Goal: Task Accomplishment & Management: Manage account settings

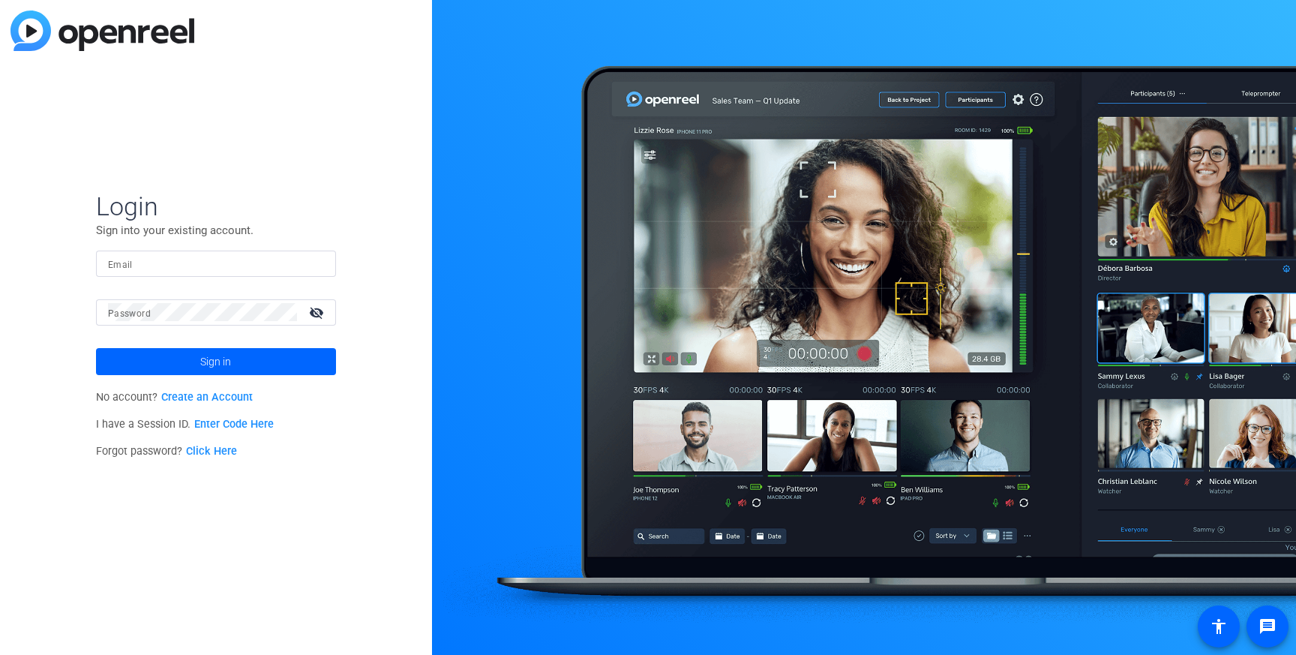
click at [221, 257] on input "Email" at bounding box center [216, 263] width 216 height 18
click at [61, 316] on div "Login Sign into your existing account. Email Password visibility_off Sign in No…" at bounding box center [216, 327] width 432 height 655
click at [165, 263] on input "Email" at bounding box center [216, 263] width 216 height 18
type input "[PERSON_NAME][EMAIL_ADDRESS][DOMAIN_NAME]"
click at [181, 322] on div at bounding box center [202, 312] width 189 height 26
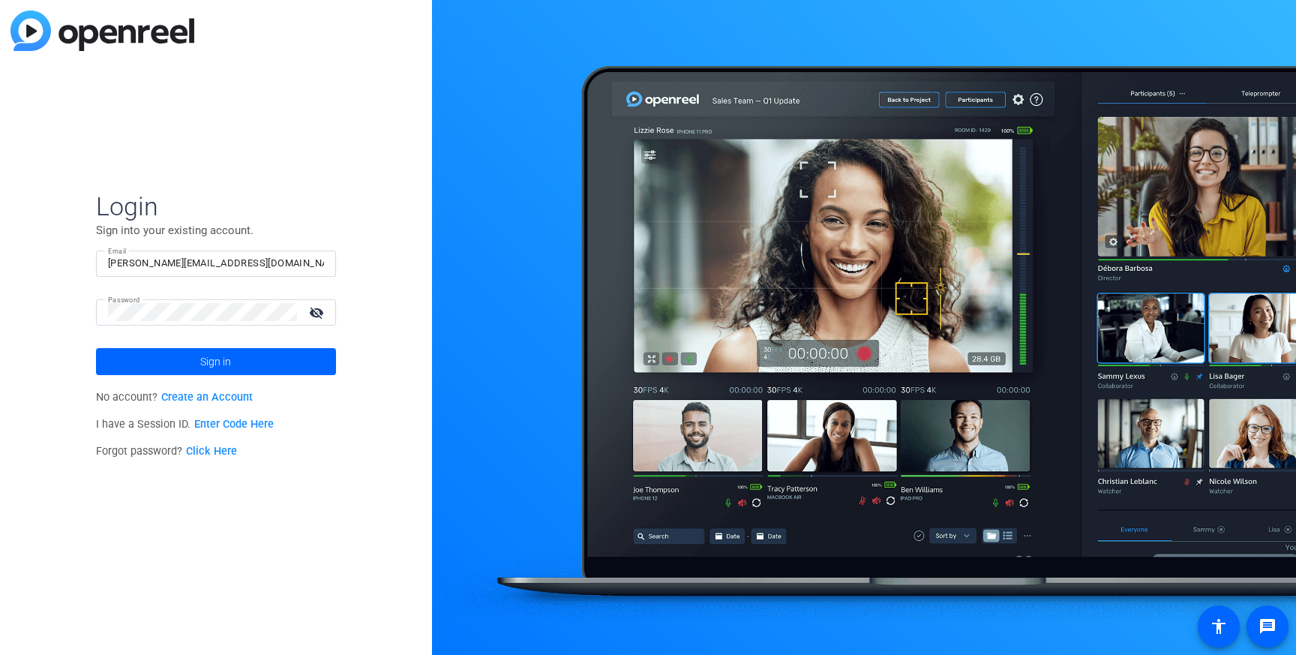
click at [312, 309] on mat-icon "visibility_off" at bounding box center [318, 312] width 36 height 22
click at [96, 348] on button "Sign in" at bounding box center [216, 361] width 240 height 27
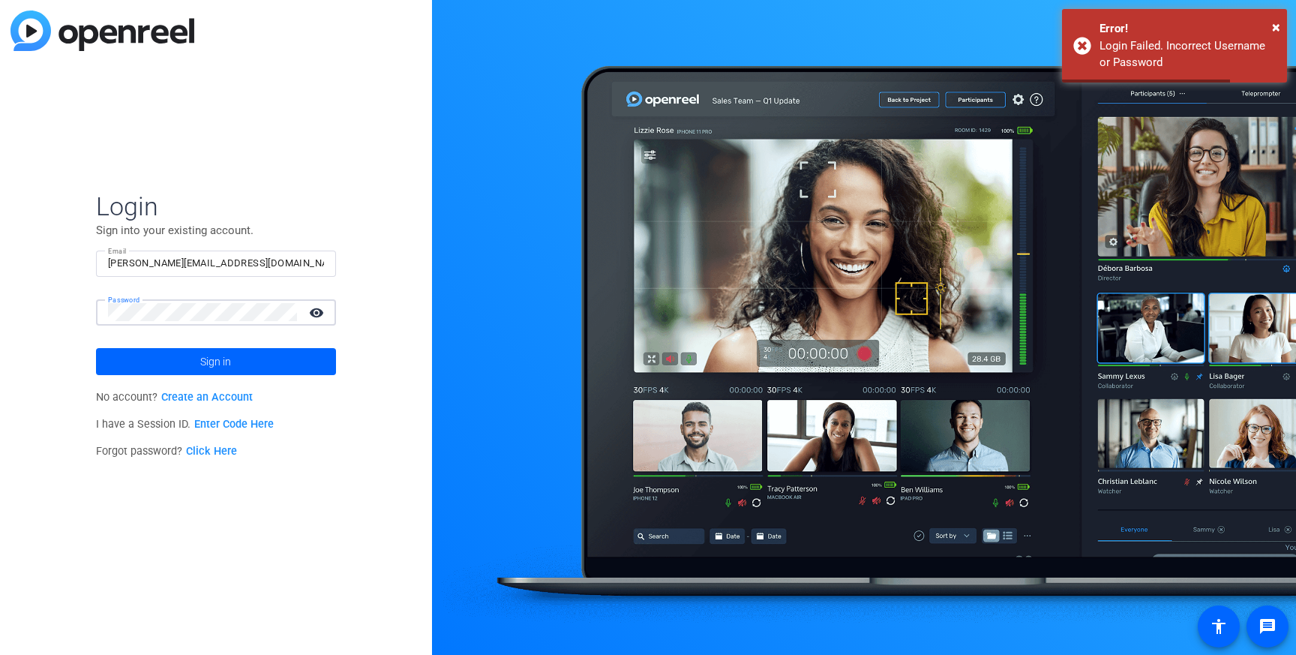
click at [96, 348] on button "Sign in" at bounding box center [216, 361] width 240 height 27
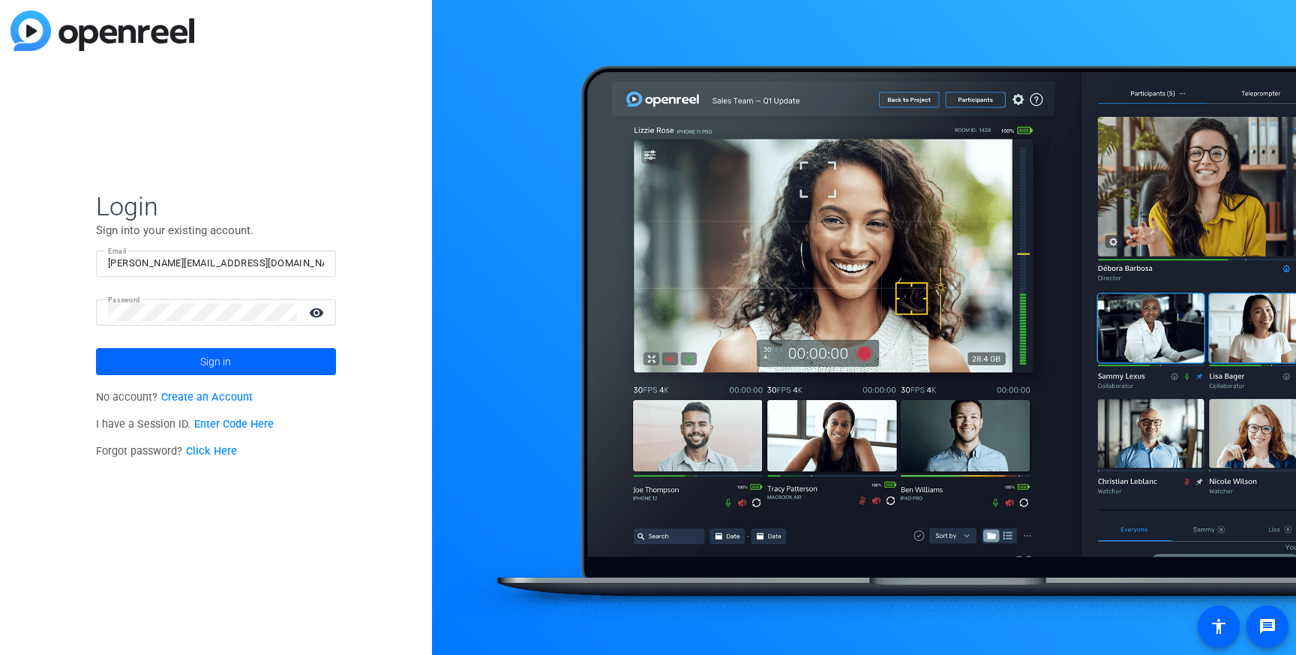
click at [203, 399] on link "Create an Account" at bounding box center [206, 397] width 91 height 13
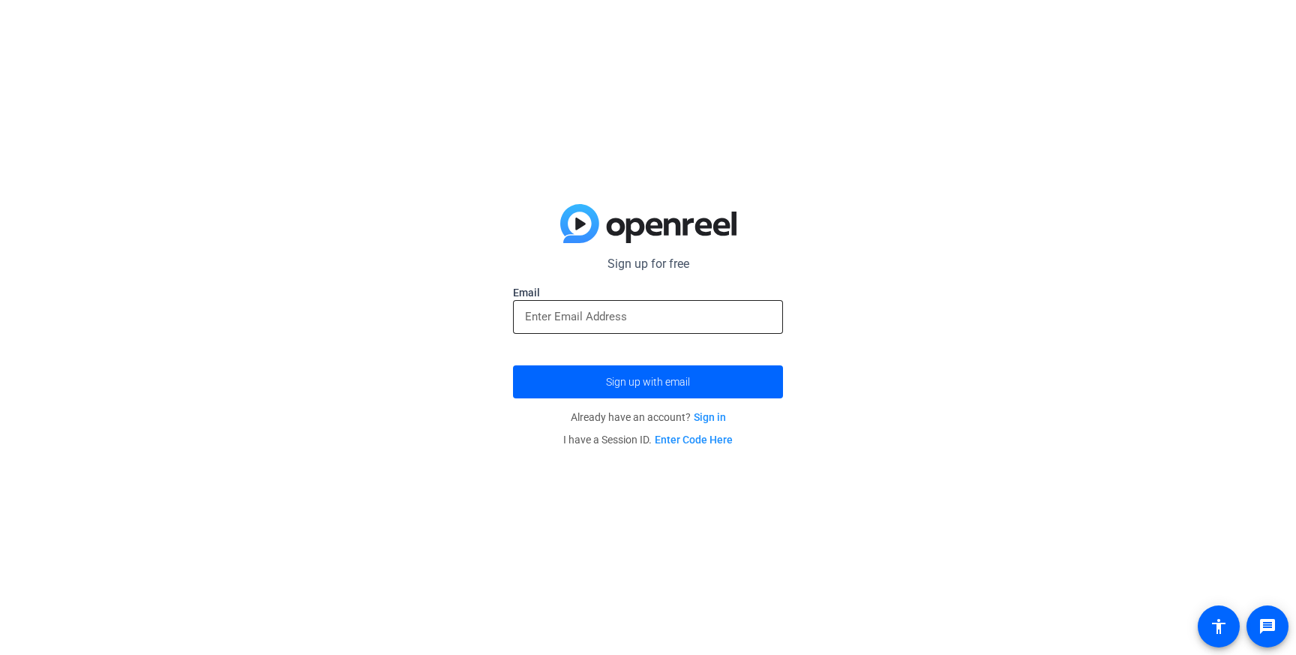
click at [705, 303] on div at bounding box center [648, 317] width 246 height 34
click at [682, 315] on input "email" at bounding box center [648, 316] width 246 height 18
type input "[PERSON_NAME].msokon"
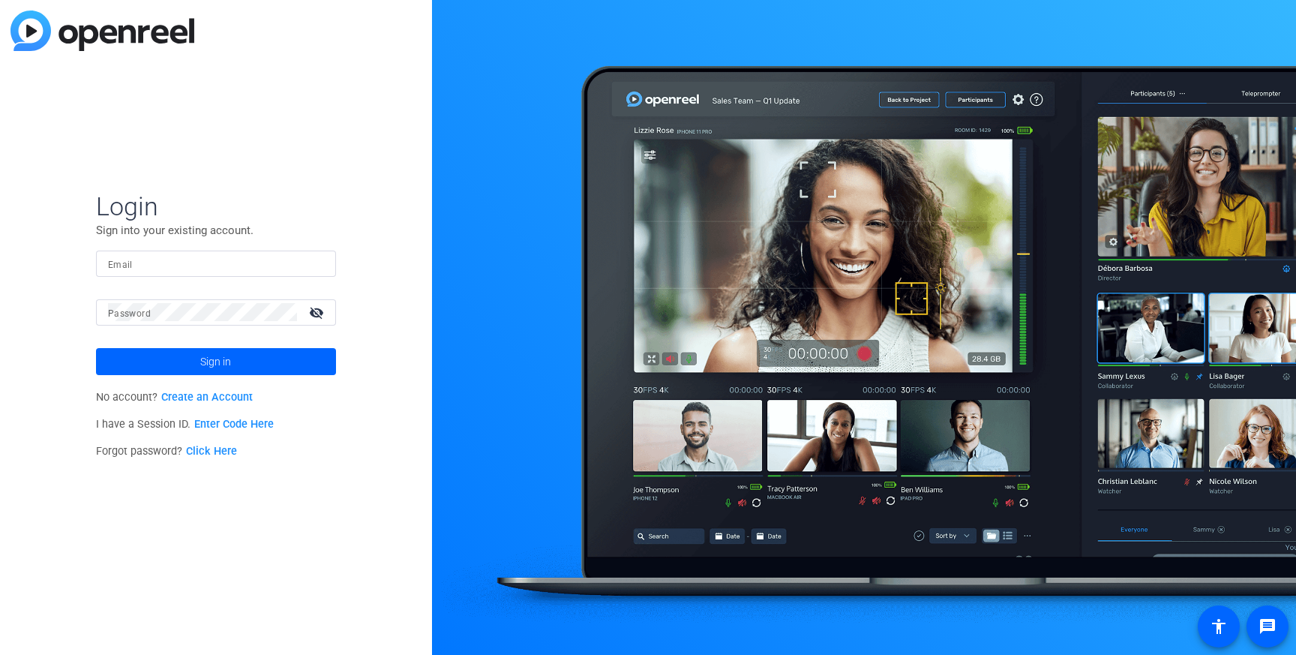
click at [225, 454] on link "Click Here" at bounding box center [211, 451] width 51 height 13
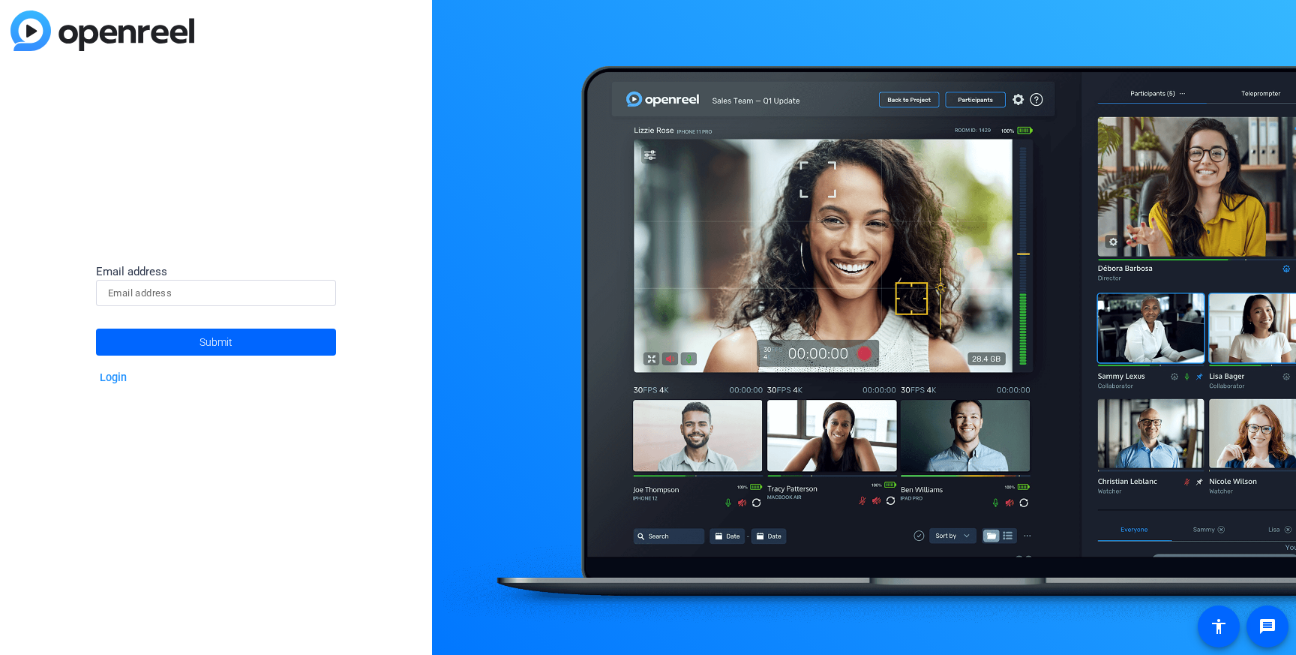
click at [230, 286] on input at bounding box center [216, 293] width 216 height 18
type input "[PERSON_NAME][EMAIL_ADDRESS][DOMAIN_NAME]"
click at [196, 341] on span at bounding box center [216, 342] width 240 height 36
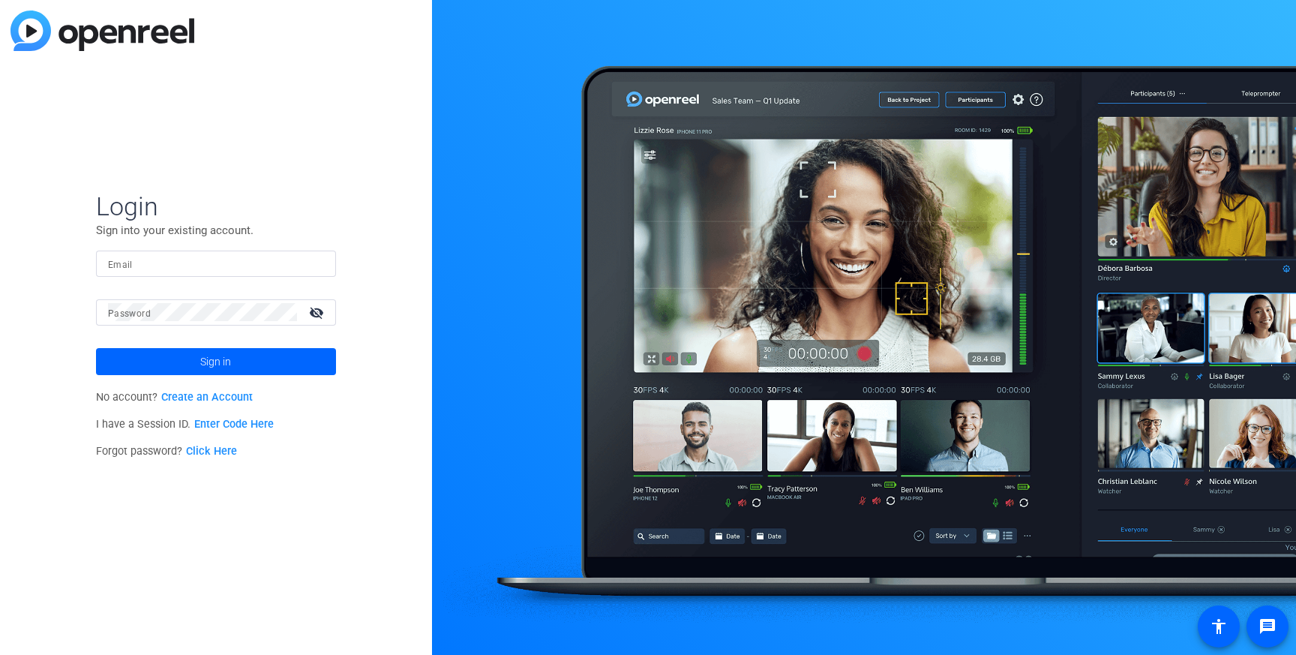
click at [159, 37] on img at bounding box center [102, 30] width 184 height 40
click at [754, 281] on div at bounding box center [864, 327] width 864 height 655
click at [172, 265] on input "Email" at bounding box center [216, 263] width 216 height 18
click at [22, 315] on div "Login Sign into your existing account. Email Password visibility_off Sign in No…" at bounding box center [216, 327] width 432 height 655
click at [209, 451] on link "Click Here" at bounding box center [211, 451] width 51 height 13
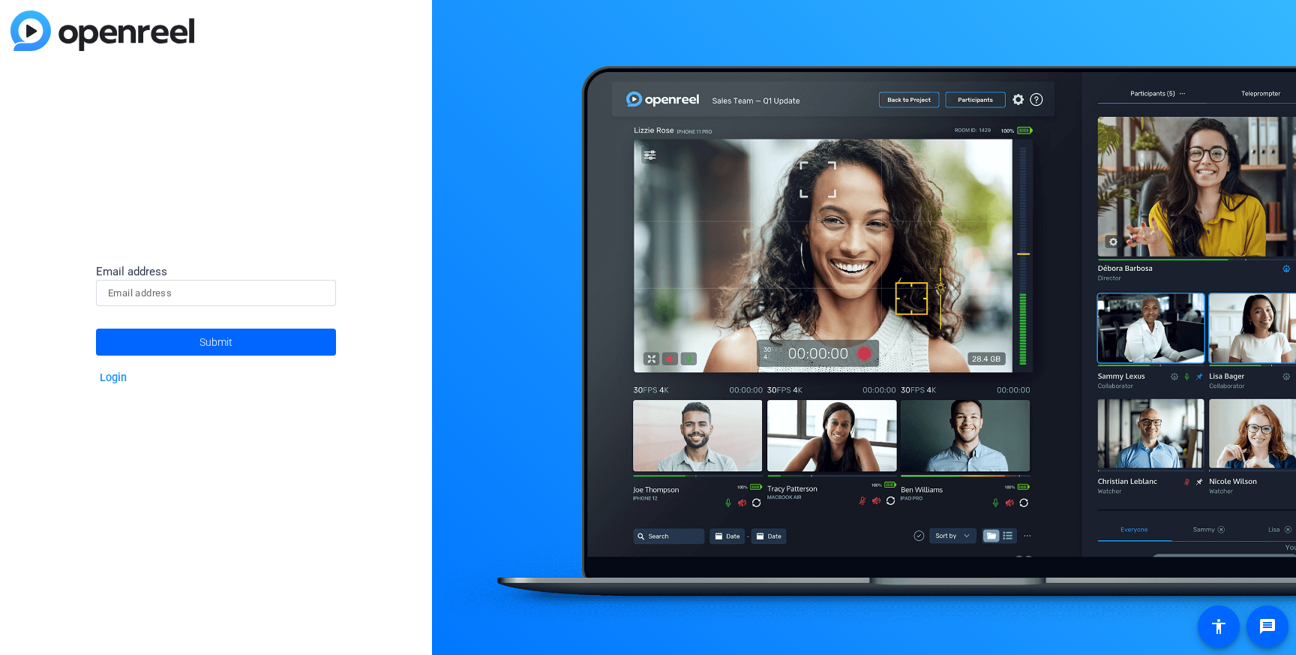
click at [181, 296] on input at bounding box center [216, 293] width 216 height 18
type input "[PERSON_NAME][EMAIL_ADDRESS][DOMAIN_NAME]"
click at [272, 340] on span at bounding box center [216, 342] width 240 height 36
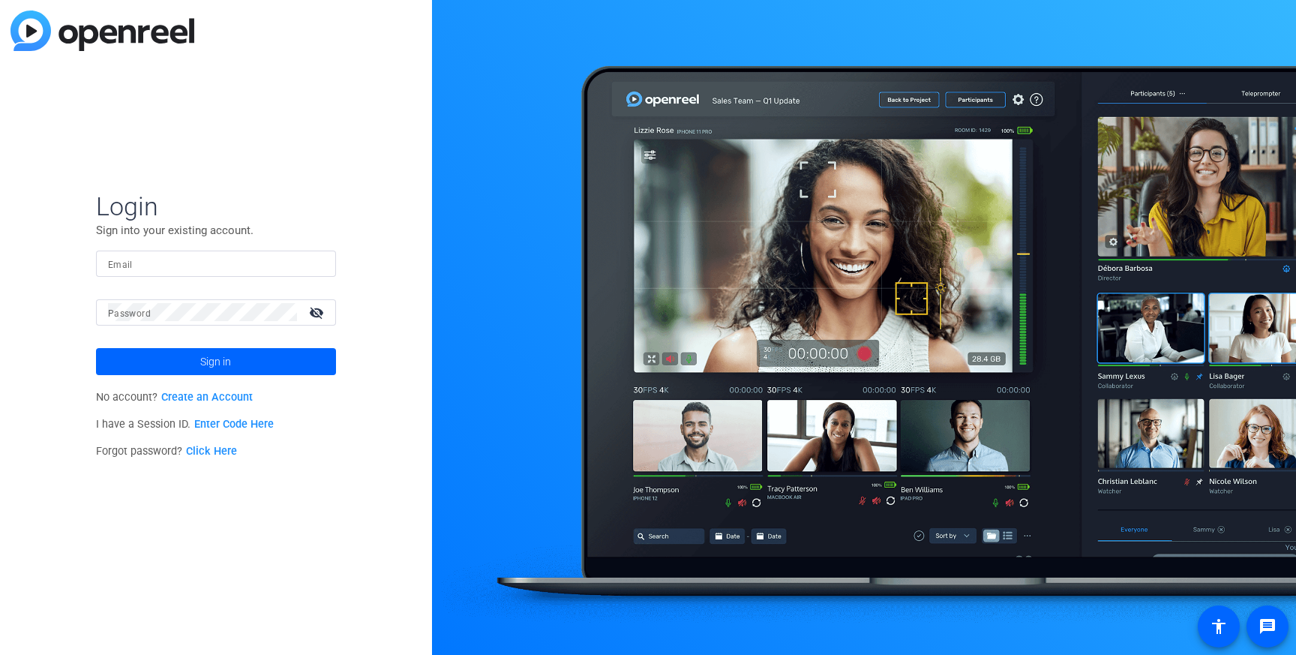
click at [197, 394] on link "Create an Account" at bounding box center [206, 397] width 91 height 13
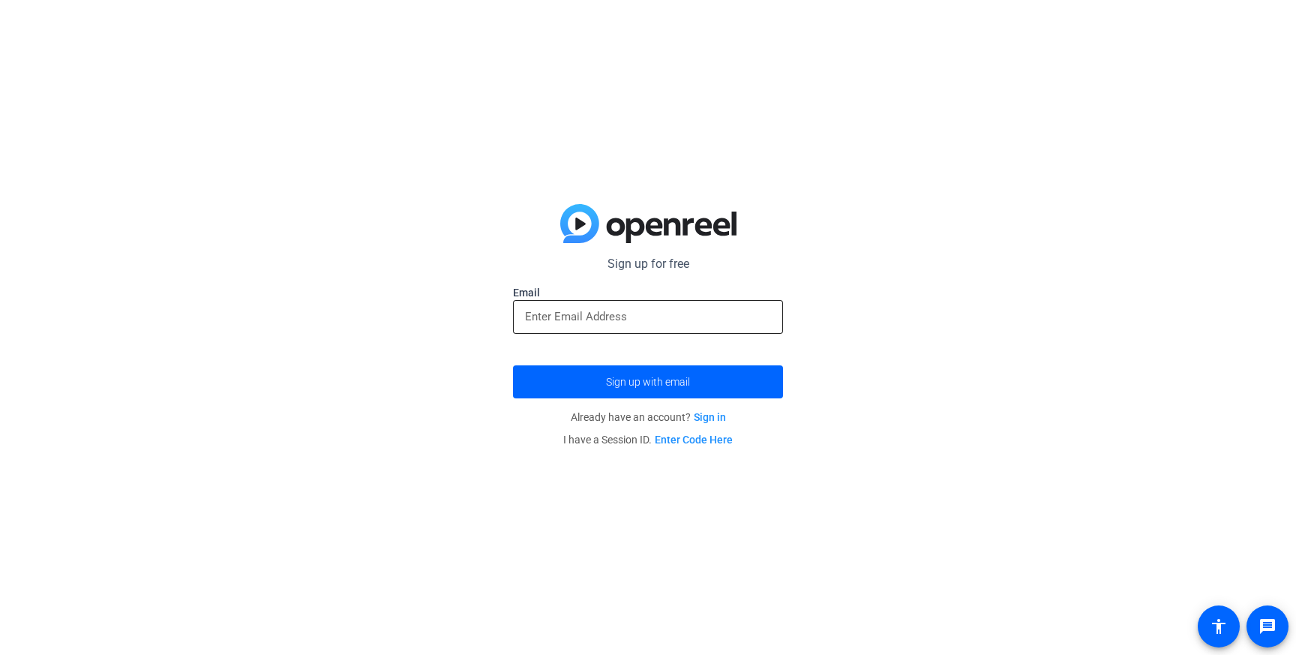
click at [579, 325] on div at bounding box center [648, 317] width 246 height 34
type input "andres.moskona@capitolone.com"
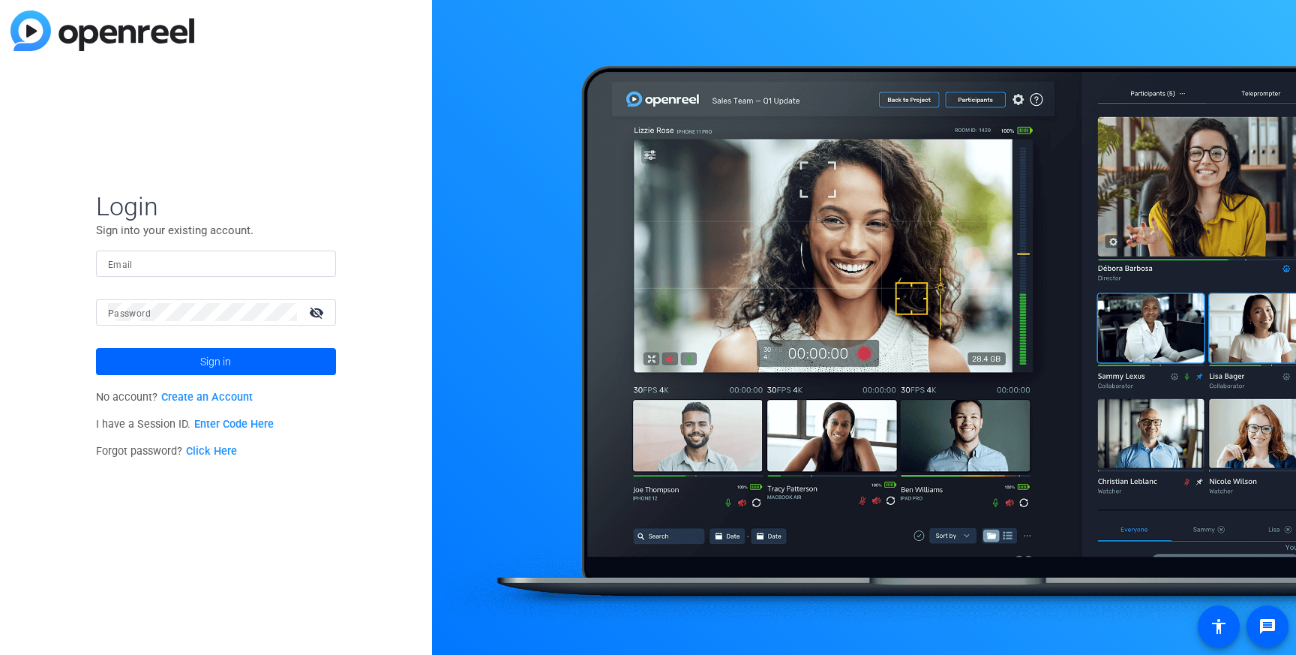
click at [200, 265] on input "Email" at bounding box center [216, 263] width 216 height 18
click at [73, 339] on div "Login Sign into your existing account. Email Password visibility_off Sign in No…" at bounding box center [216, 327] width 432 height 655
